Goal: Navigation & Orientation: Find specific page/section

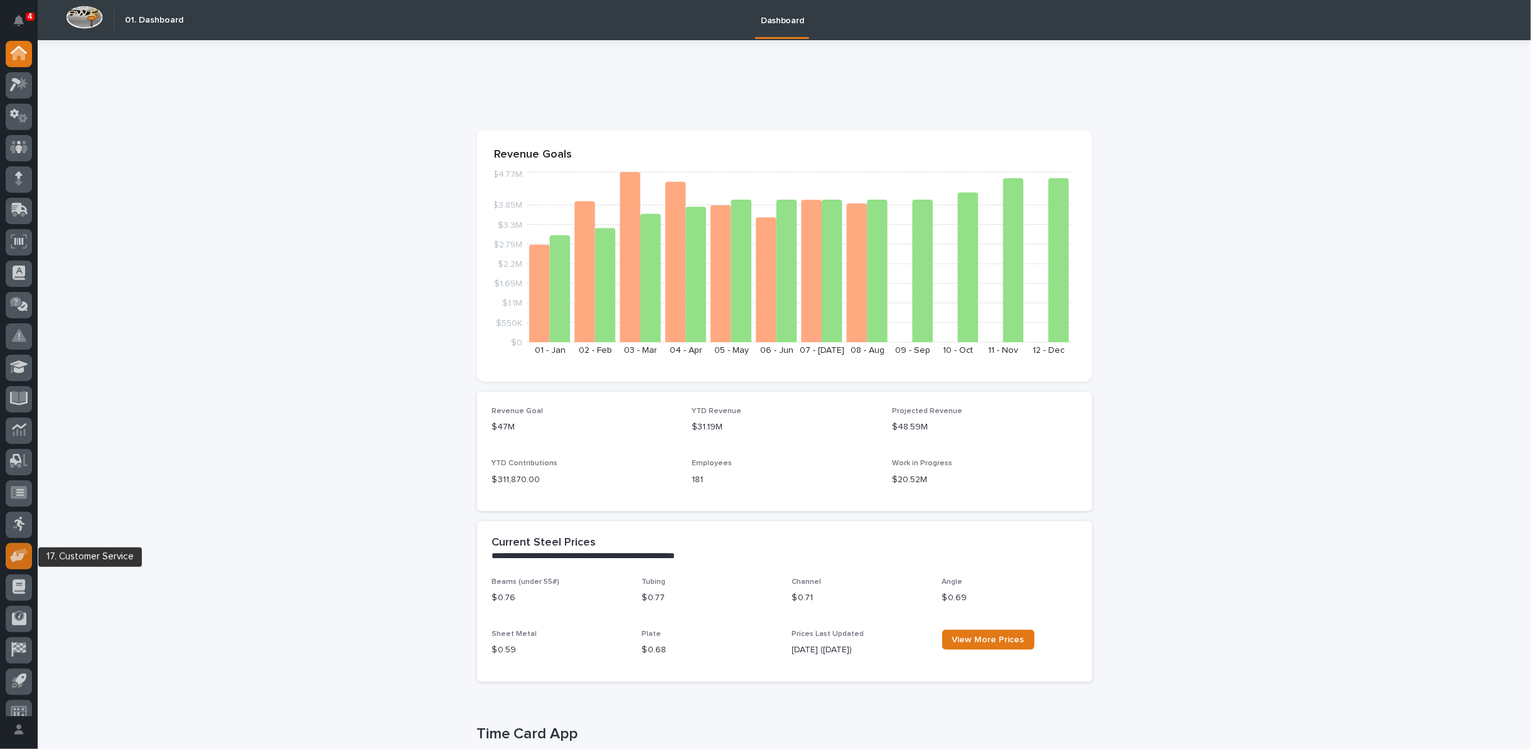
click at [23, 549] on icon at bounding box center [22, 552] width 12 height 9
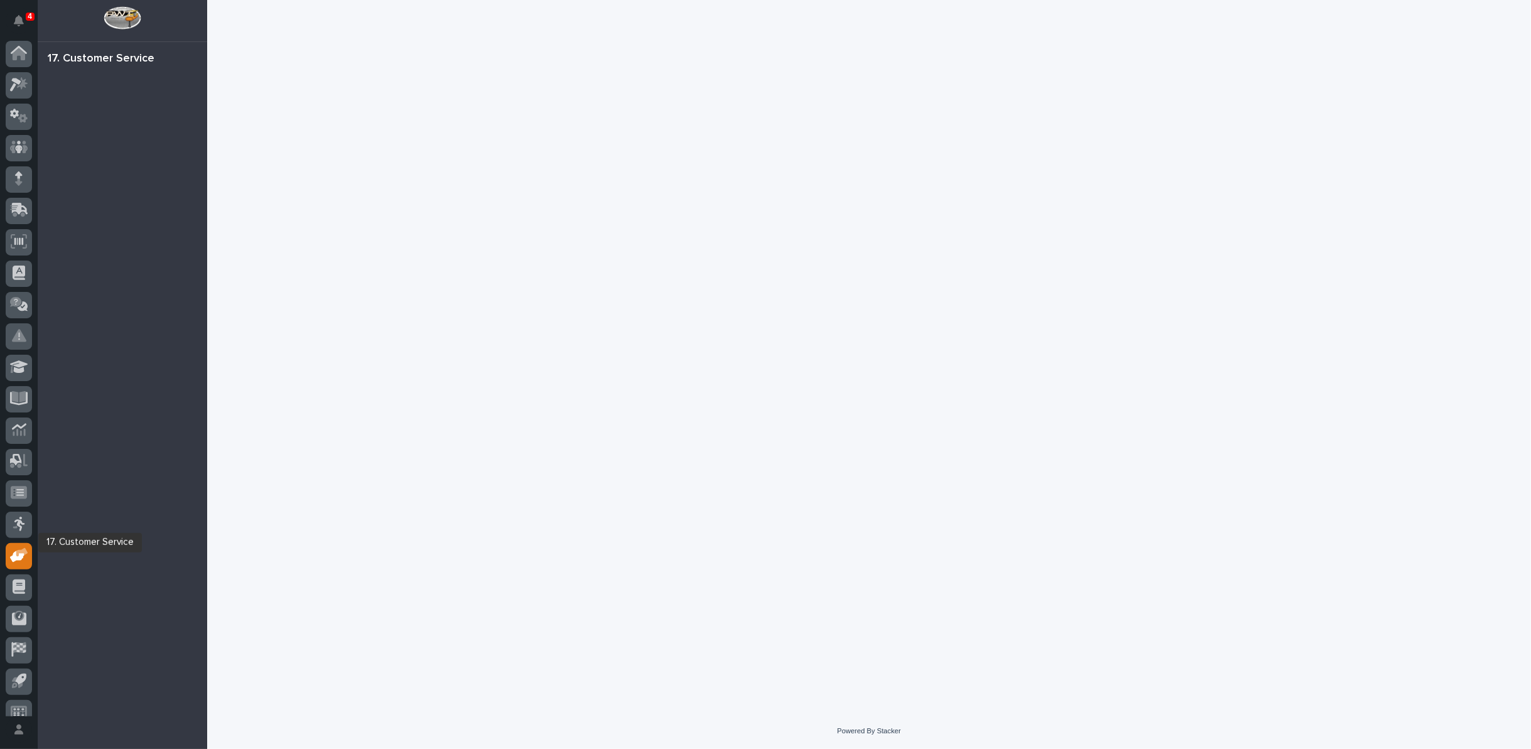
scroll to position [14, 0]
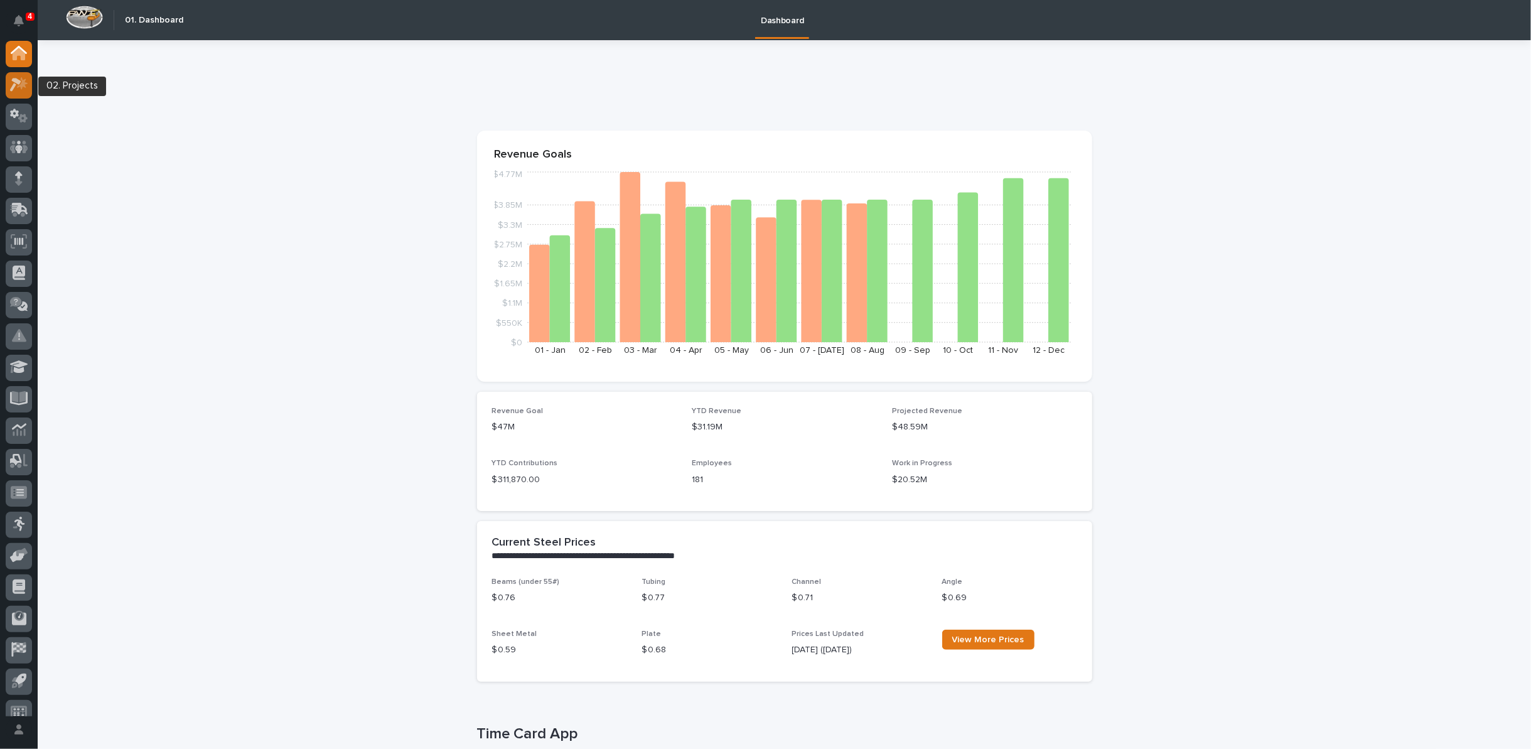
click at [14, 90] on icon at bounding box center [19, 84] width 18 height 14
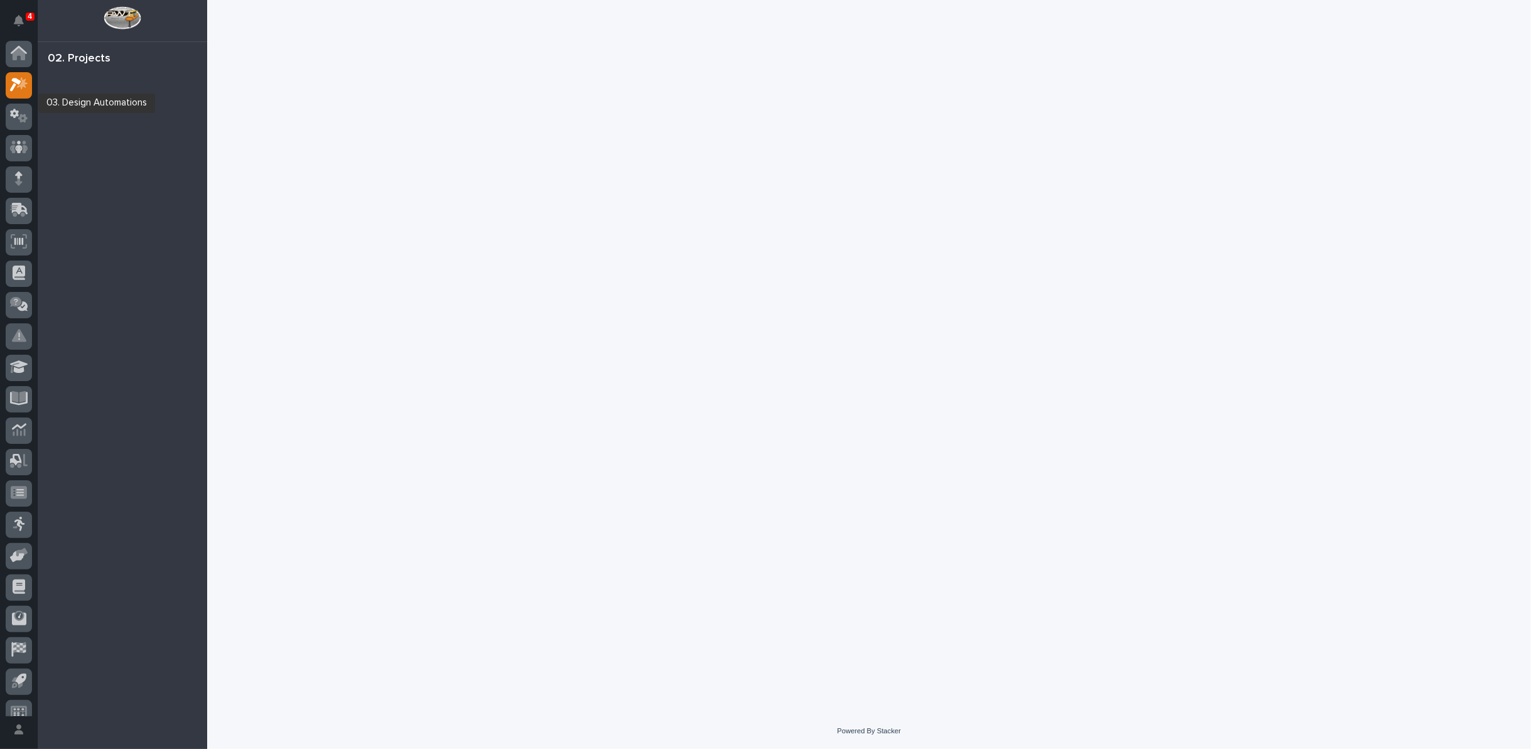
scroll to position [14, 0]
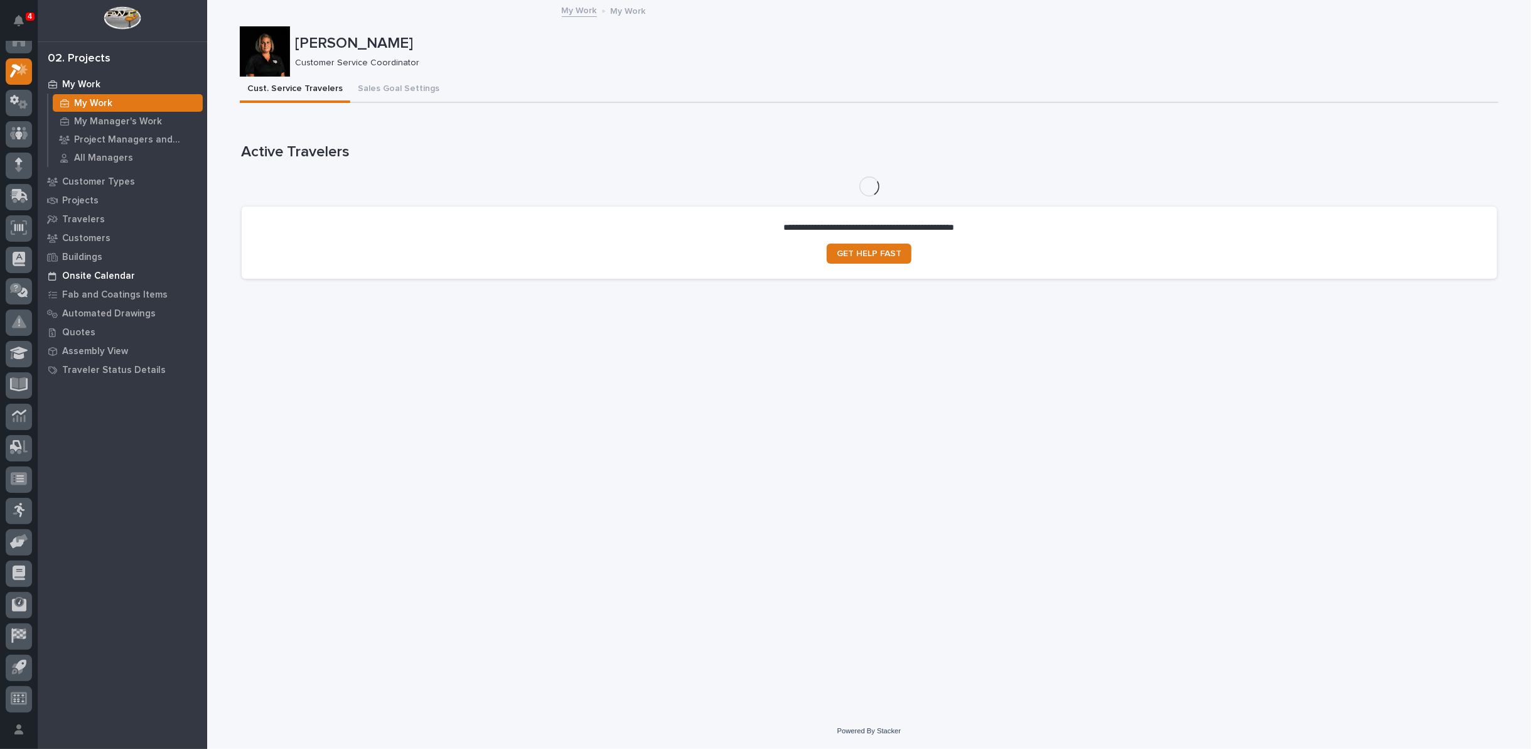
click at [70, 279] on p "Onsite Calendar" at bounding box center [98, 276] width 73 height 11
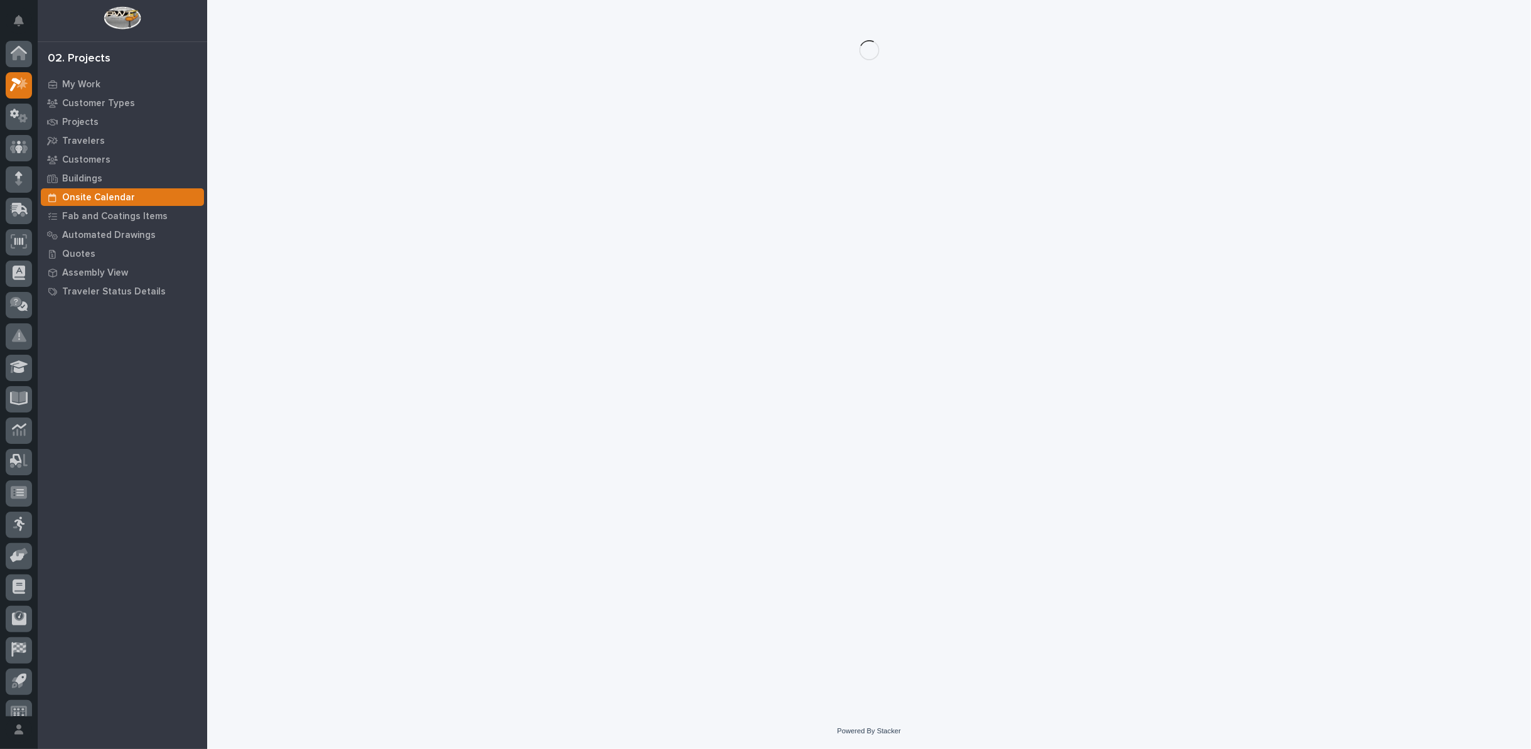
scroll to position [14, 0]
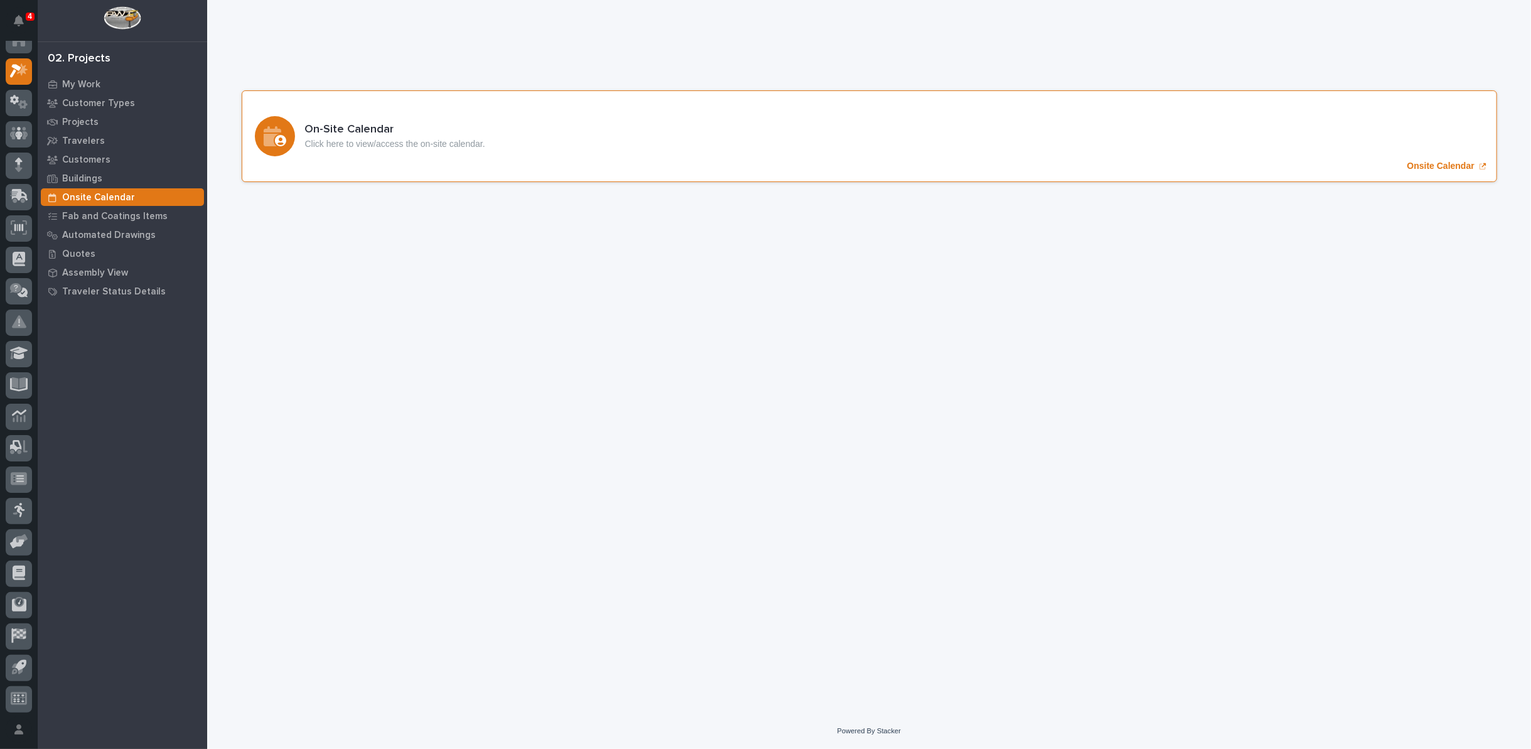
click at [1439, 172] on div "On-Site Calendar Click here to view/access the on-site calendar. Onsite Calendar" at bounding box center [869, 136] width 1255 height 92
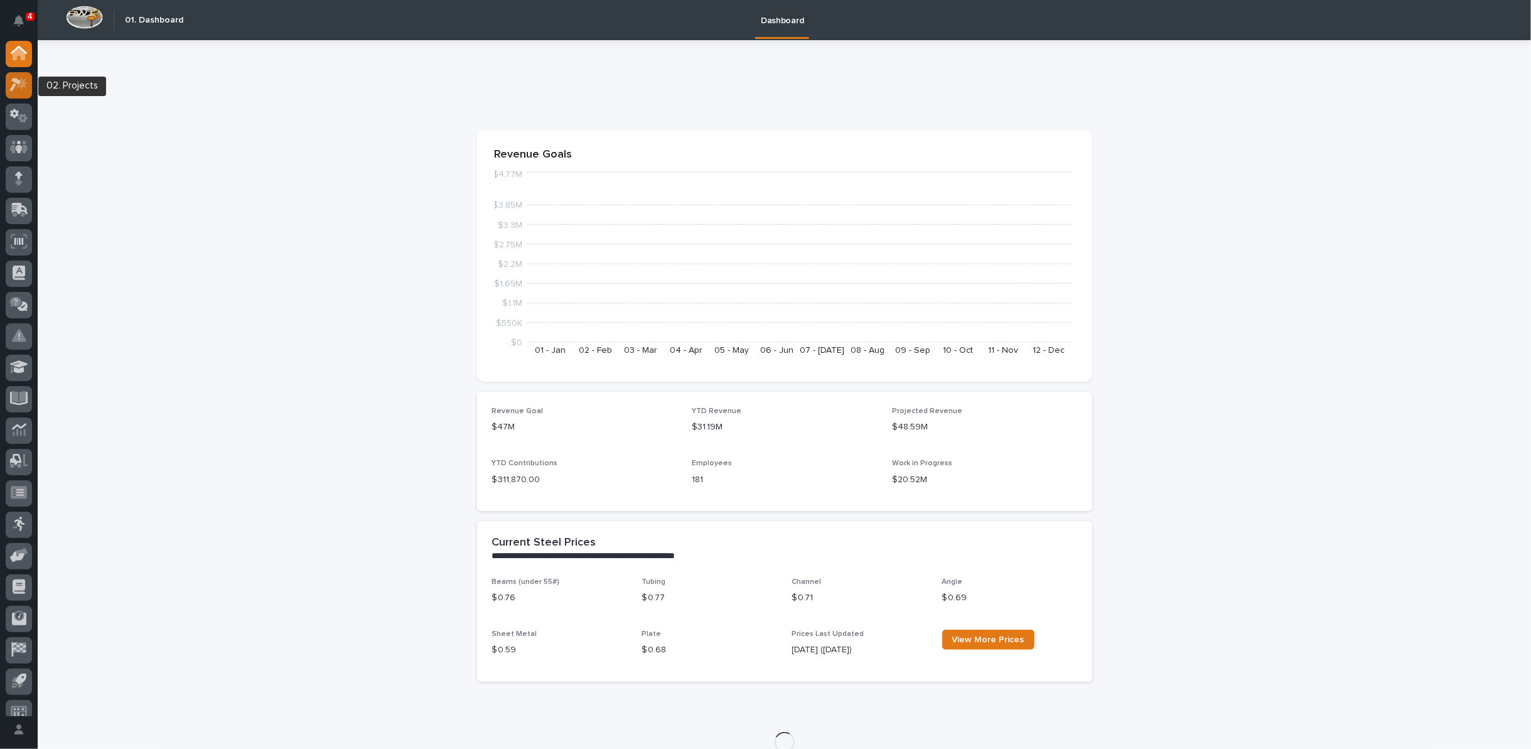
click at [18, 90] on icon at bounding box center [19, 84] width 18 height 14
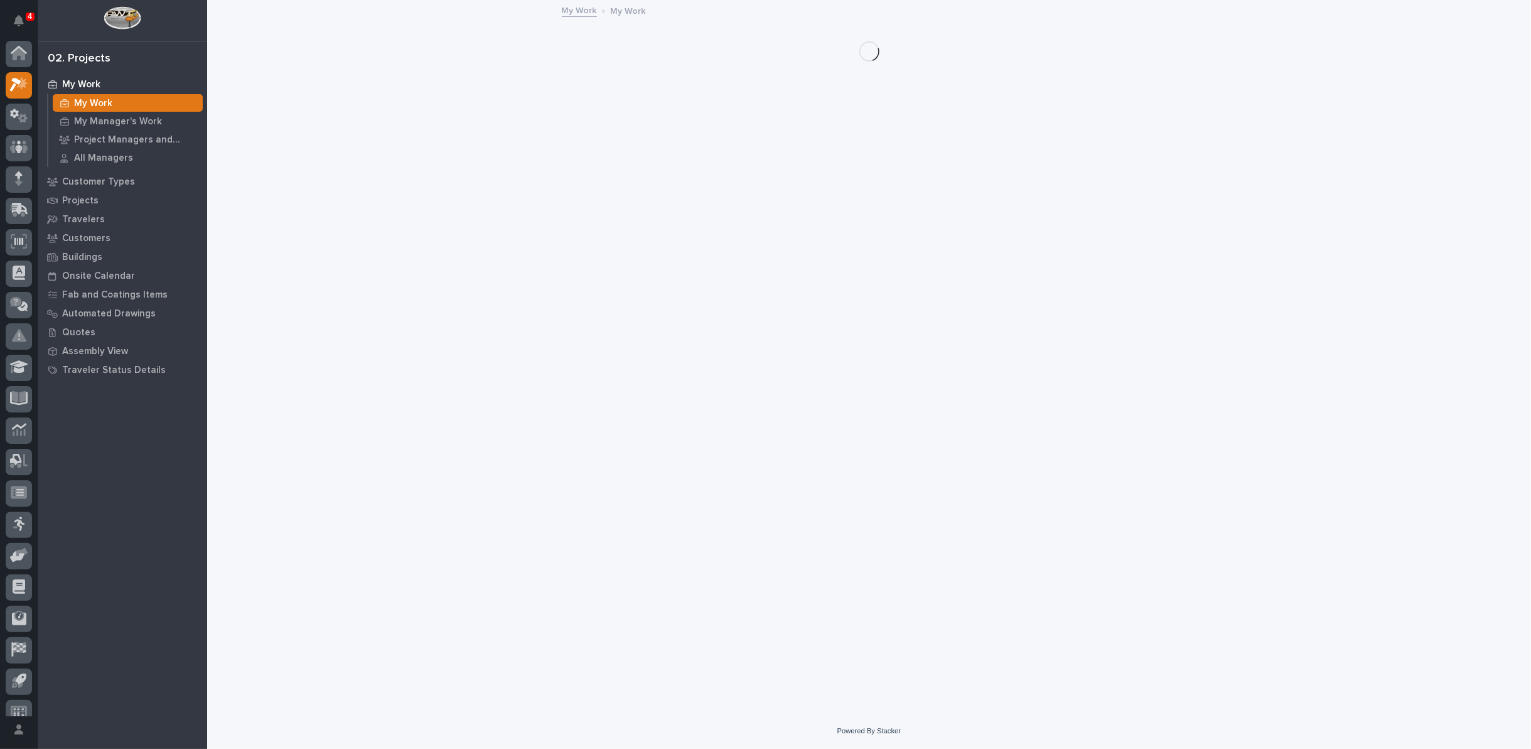
scroll to position [14, 0]
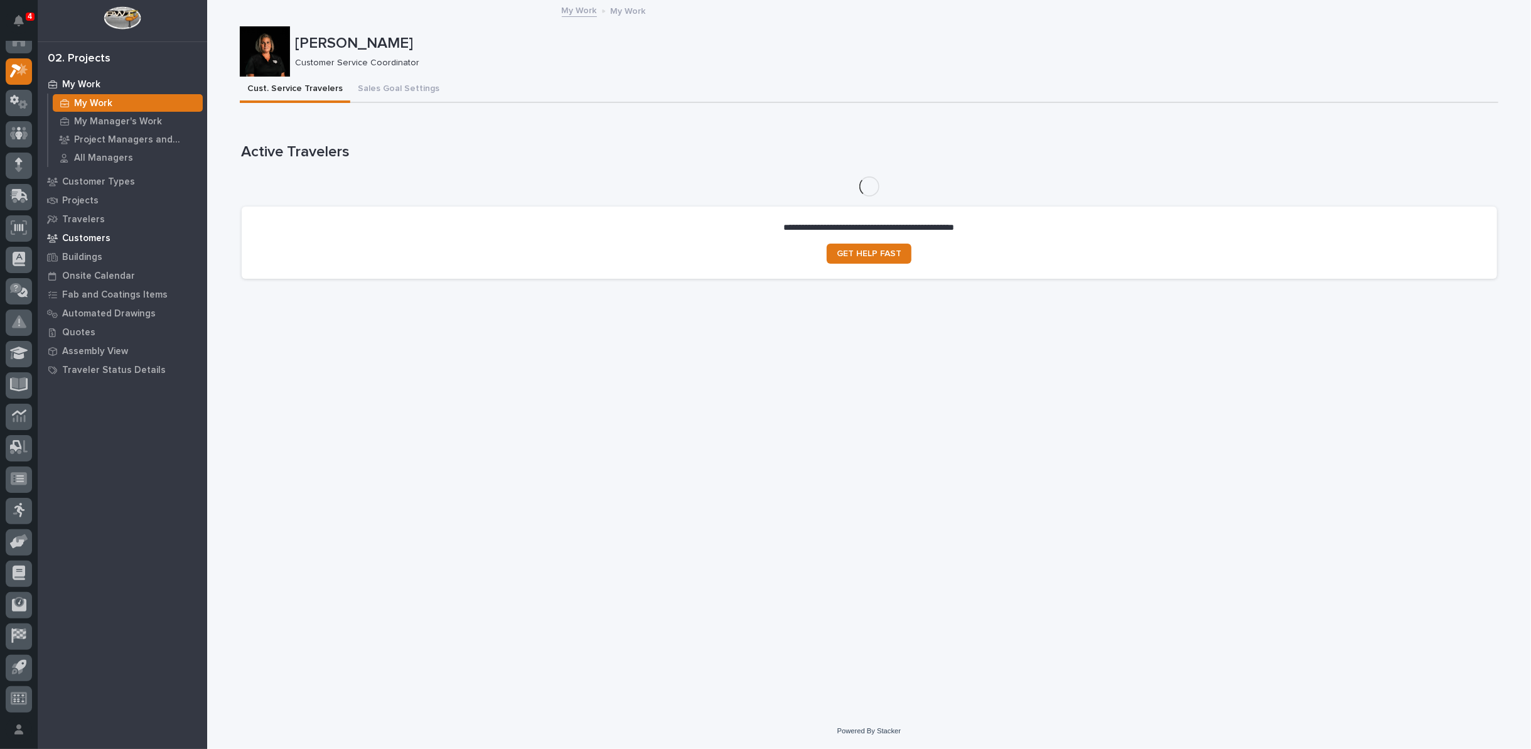
click at [85, 237] on p "Customers" at bounding box center [86, 238] width 48 height 11
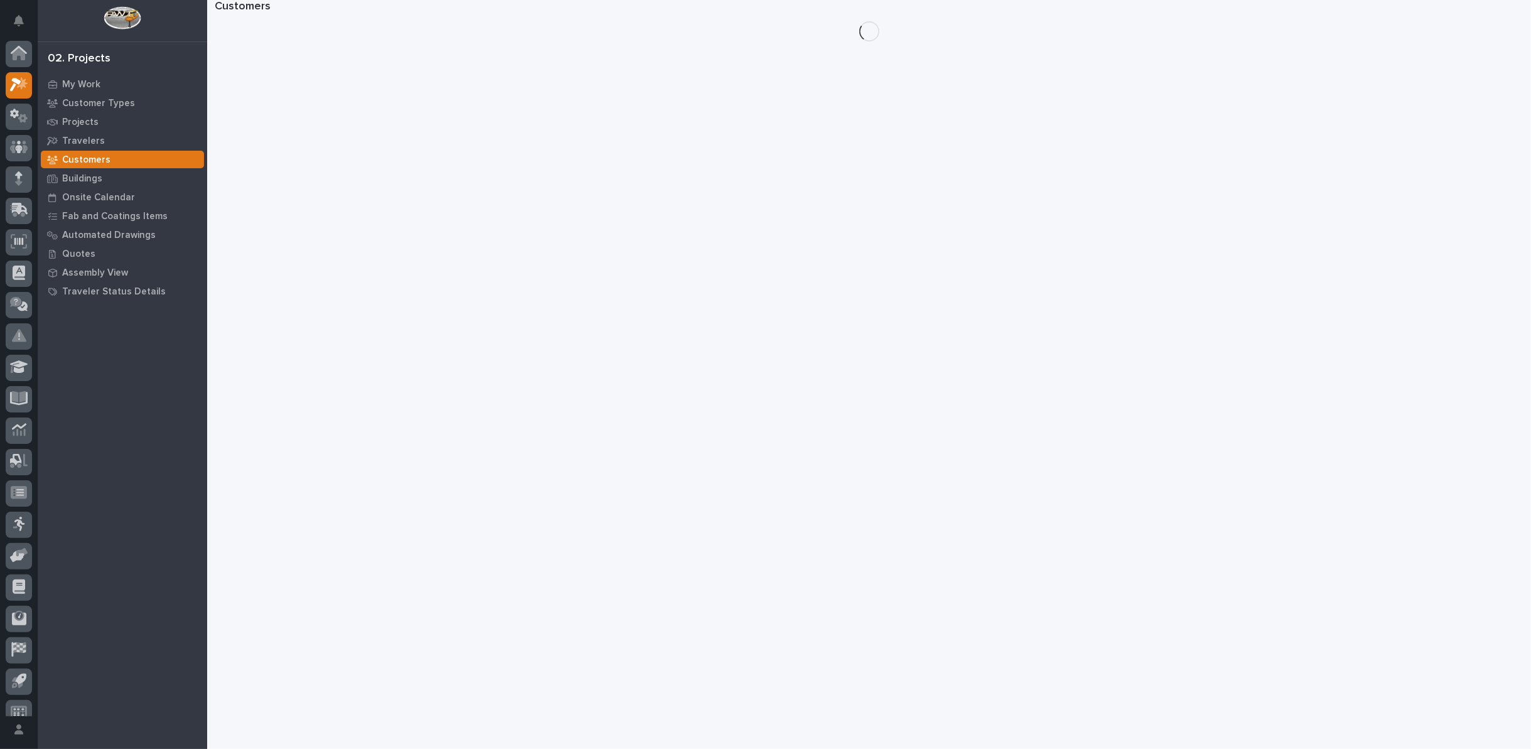
scroll to position [14, 0]
